Goal: Task Accomplishment & Management: Use online tool/utility

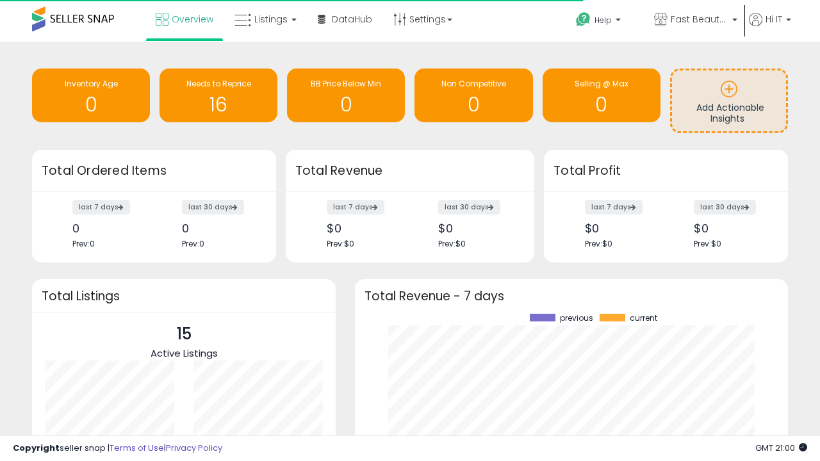
scroll to position [178, 408]
click at [695, 21] on span "Fast Beauty ([GEOGRAPHIC_DATA])" at bounding box center [700, 19] width 58 height 13
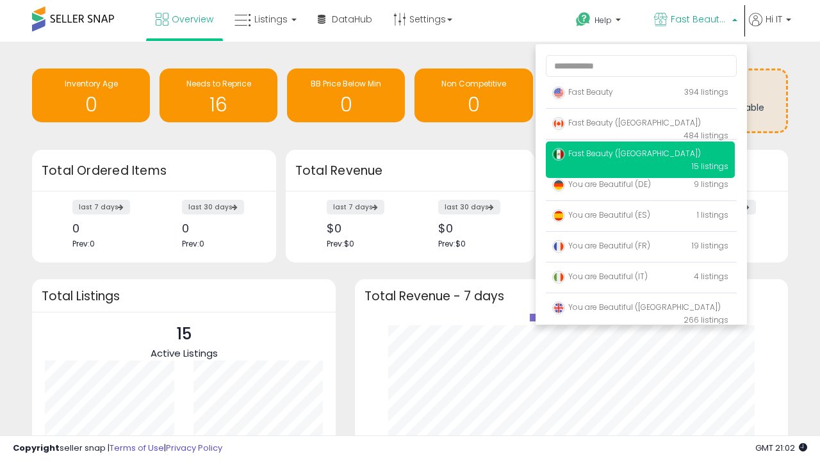
click at [640, 94] on p "Fast Beauty 394 listings" at bounding box center [640, 93] width 189 height 26
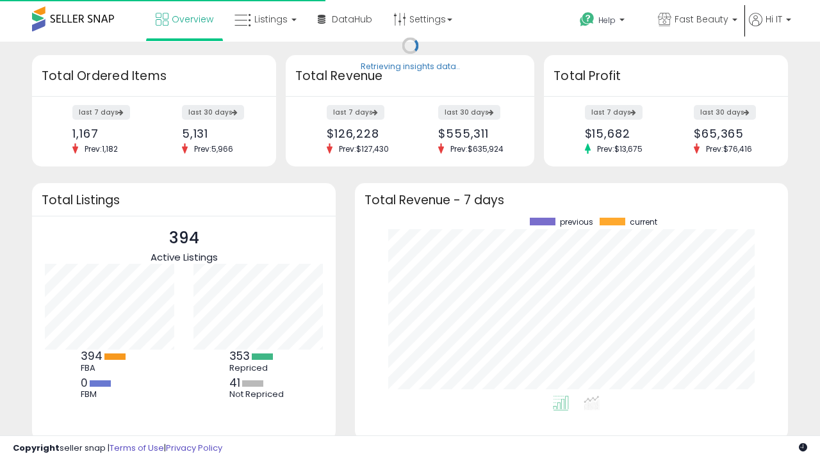
scroll to position [178, 408]
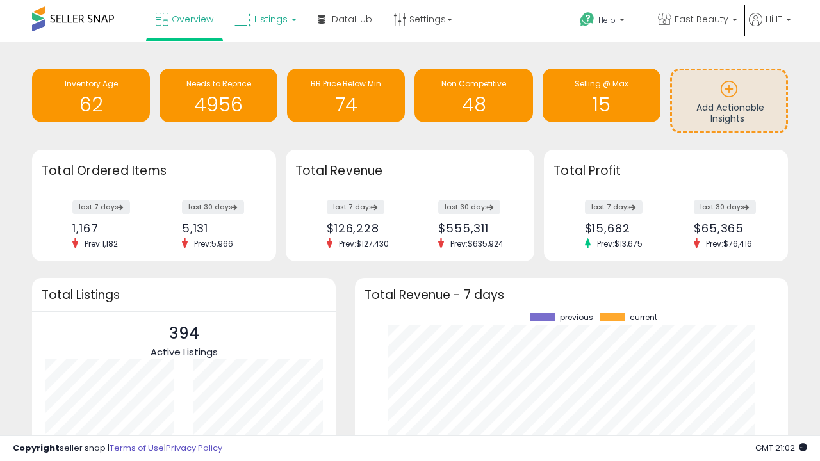
click at [264, 19] on span "Listings" at bounding box center [270, 19] width 33 height 13
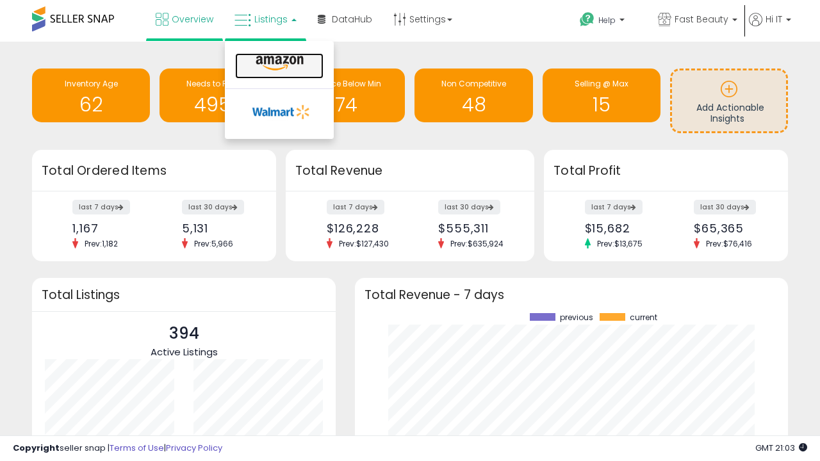
click at [278, 63] on icon at bounding box center [280, 63] width 56 height 17
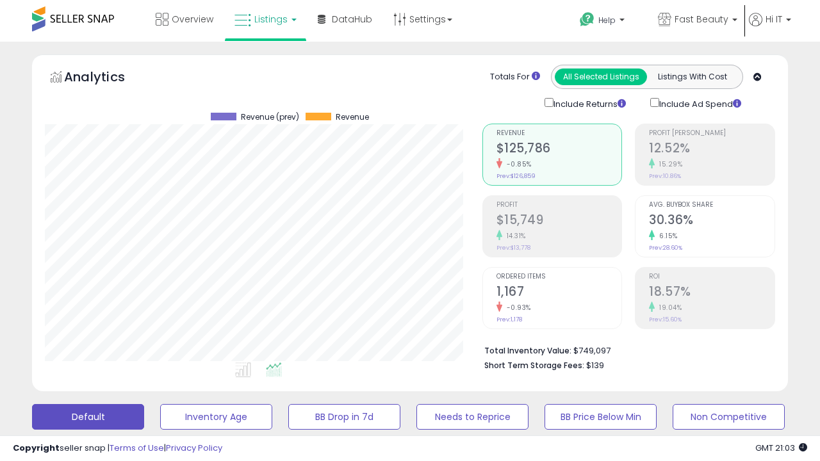
scroll to position [263, 437]
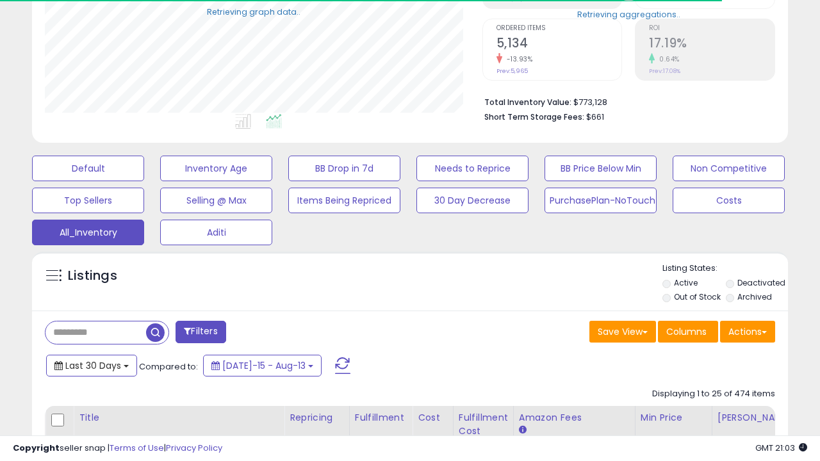
click at [91, 365] on span "Last 30 Days" at bounding box center [93, 366] width 56 height 13
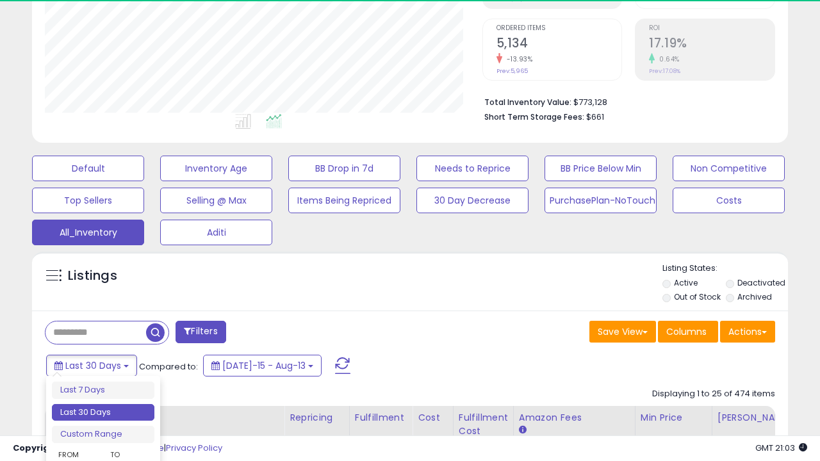
click at [103, 413] on li "Last 30 Days" at bounding box center [103, 412] width 103 height 17
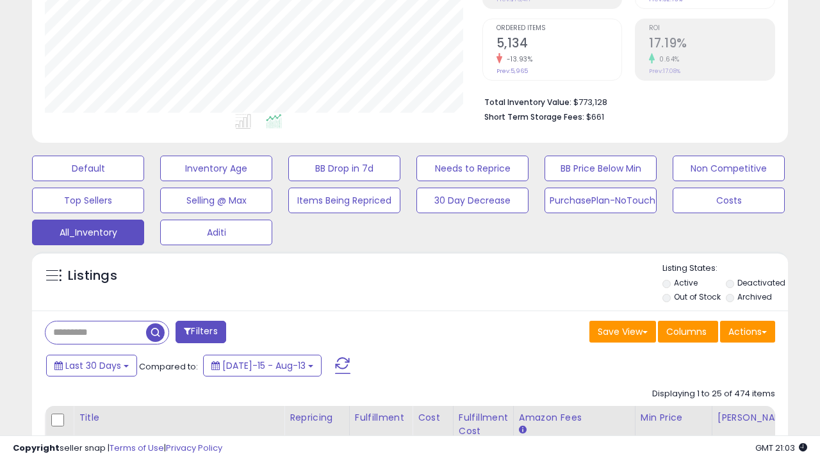
scroll to position [263, 437]
click at [748, 331] on button "Actions" at bounding box center [747, 332] width 55 height 22
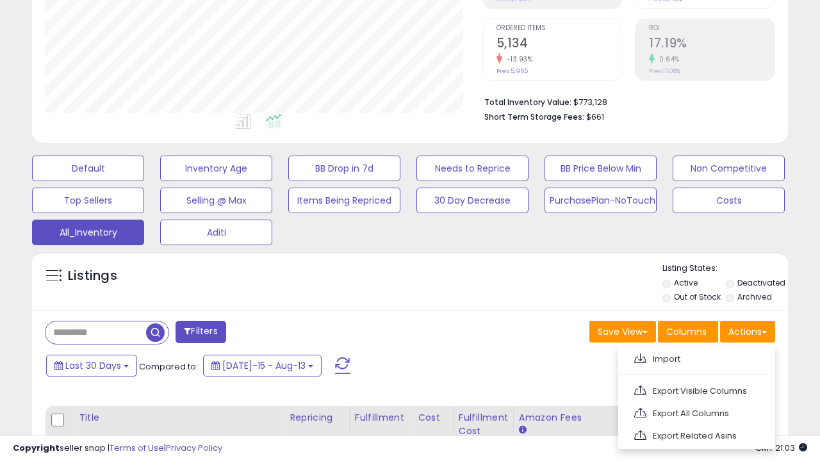
click at [695, 412] on link "Export All Columns" at bounding box center [696, 414] width 140 height 20
